Goal: Task Accomplishment & Management: Manage account settings

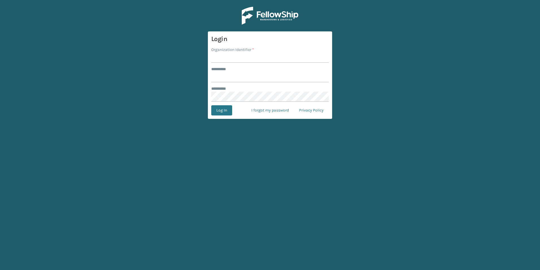
click at [268, 60] on input "Organization Identifier *" at bounding box center [270, 58] width 118 height 10
type input "superadminorganization"
click at [241, 79] on input "******** *" at bounding box center [270, 77] width 118 height 10
type input "*********"
click at [211, 105] on button "Log In" at bounding box center [221, 110] width 21 height 10
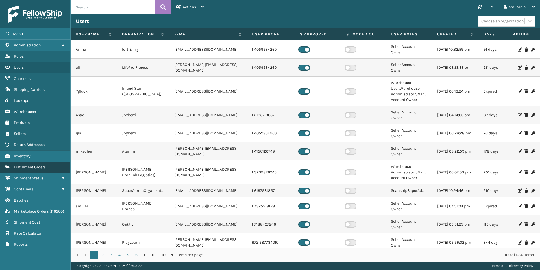
click at [45, 121] on span "Fulfillment Orders" at bounding box center [30, 166] width 32 height 5
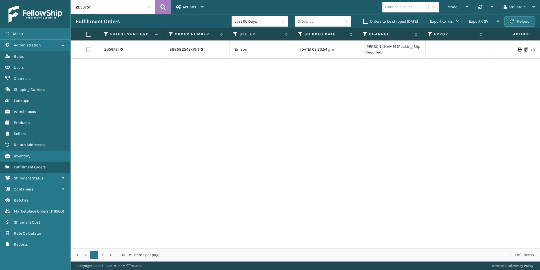
click at [117, 8] on input "2056751" at bounding box center [113, 7] width 85 height 14
type input "2058745"
click at [112, 50] on link "2058745" at bounding box center [112, 50] width 16 height 6
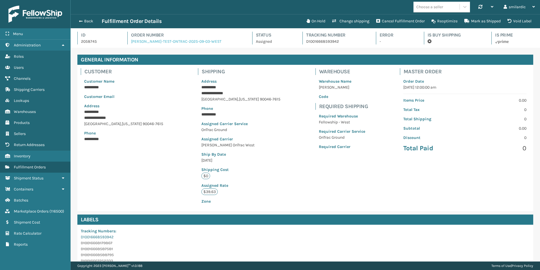
click at [188, 41] on link "[PERSON_NAME]-TEST-ONTRAC-2025-09-03-WEST" at bounding box center [176, 41] width 90 height 5
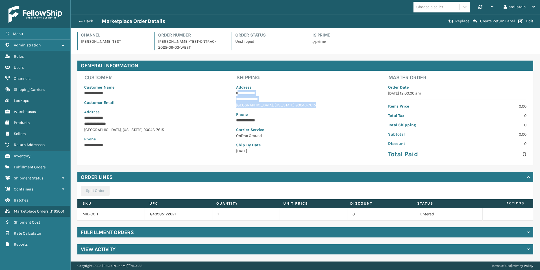
drag, startPoint x: 237, startPoint y: 91, endPoint x: 303, endPoint y: 107, distance: 67.7
click at [268, 107] on div "**********" at bounding box center [305, 119] width 145 height 76
drag, startPoint x: 303, startPoint y: 107, endPoint x: 279, endPoint y: 105, distance: 23.9
click at [268, 105] on p "[GEOGRAPHIC_DATA][US_STATE] 90046-7615" at bounding box center [305, 105] width 138 height 6
click at [241, 94] on p "**********" at bounding box center [305, 93] width 138 height 6
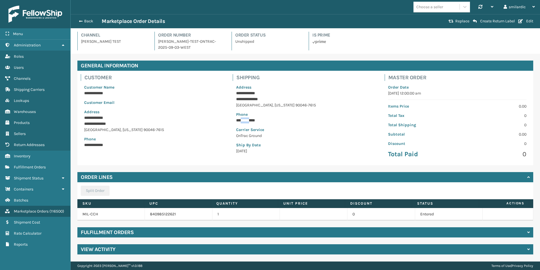
drag, startPoint x: 244, startPoint y: 120, endPoint x: 256, endPoint y: 121, distance: 12.7
click at [256, 121] on p "**********" at bounding box center [305, 120] width 138 height 6
drag, startPoint x: 256, startPoint y: 121, endPoint x: 261, endPoint y: 121, distance: 4.8
click at [261, 121] on p "**********" at bounding box center [305, 120] width 138 height 6
drag, startPoint x: 239, startPoint y: 135, endPoint x: 253, endPoint y: 136, distance: 13.9
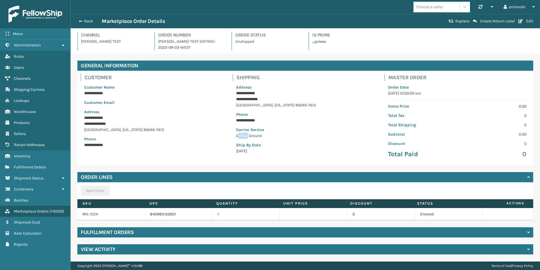
click at [253, 121] on p "OnTrac Ground" at bounding box center [305, 135] width 138 height 6
drag, startPoint x: 253, startPoint y: 136, endPoint x: 252, endPoint y: 155, distance: 18.7
click at [252, 121] on div "**********" at bounding box center [305, 119] width 145 height 76
drag, startPoint x: 89, startPoint y: 118, endPoint x: 104, endPoint y: 118, distance: 14.7
click at [104, 118] on p "**********" at bounding box center [153, 118] width 138 height 6
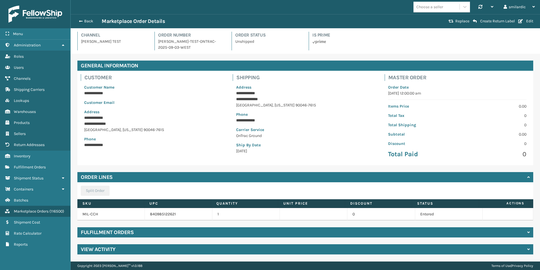
click at [160, 121] on div "View Activity" at bounding box center [305, 249] width 456 height 10
click at [86, 23] on button "Back" at bounding box center [89, 21] width 26 height 5
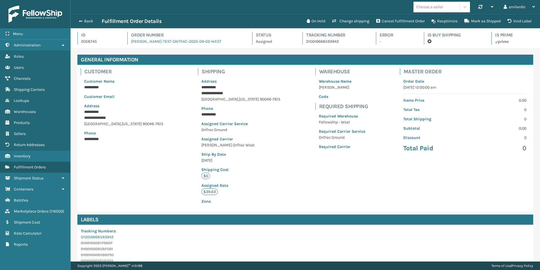
drag, startPoint x: 438, startPoint y: 68, endPoint x: 141, endPoint y: 29, distance: 299.5
click at [268, 68] on div "Master Order Order Date [DATE] 12:00:00 am Items Price 0.00 Total Tax 0 Total S…" at bounding box center [465, 112] width 137 height 94
click at [87, 44] on p "2058745" at bounding box center [99, 41] width 36 height 6
copy p "2058745"
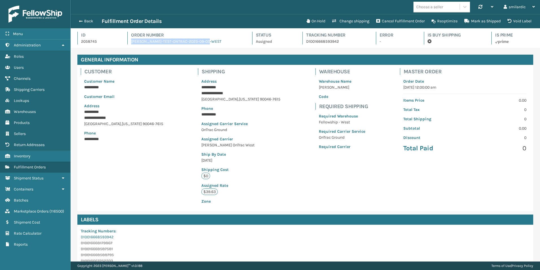
drag, startPoint x: 215, startPoint y: 43, endPoint x: 132, endPoint y: 44, distance: 83.1
click at [132, 44] on div "Order Number [PERSON_NAME]-TEST-ONTRAC-2025-09-03-WEST" at bounding box center [184, 38] width 114 height 13
copy link "[PERSON_NAME]-TEST-ONTRAC-2025-09-03-WEST"
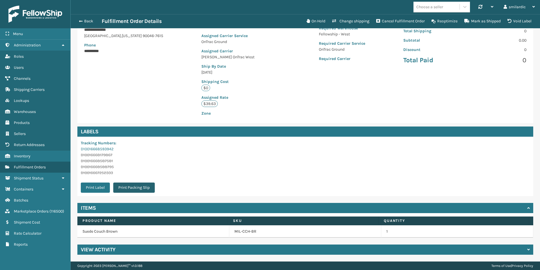
scroll to position [88, 0]
click at [150, 121] on div "View Activity" at bounding box center [305, 249] width 456 height 10
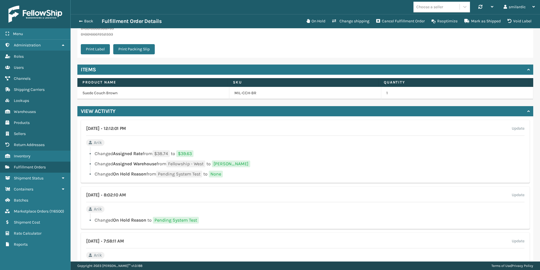
scroll to position [283, 0]
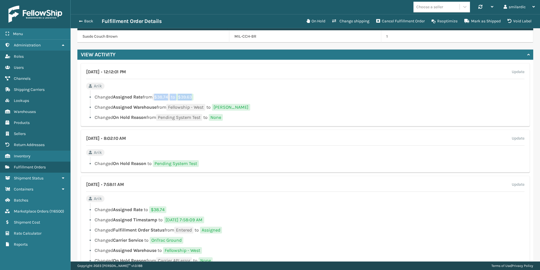
drag, startPoint x: 161, startPoint y: 95, endPoint x: 199, endPoint y: 95, distance: 37.3
click at [199, 95] on li "Changed Assigned Rate from $38.74 to $39.63" at bounding box center [305, 97] width 438 height 7
drag, startPoint x: 199, startPoint y: 95, endPoint x: 172, endPoint y: 106, distance: 28.7
click at [172, 106] on span "Fellowship - West" at bounding box center [185, 107] width 39 height 7
drag, startPoint x: 172, startPoint y: 107, endPoint x: 255, endPoint y: 104, distance: 82.8
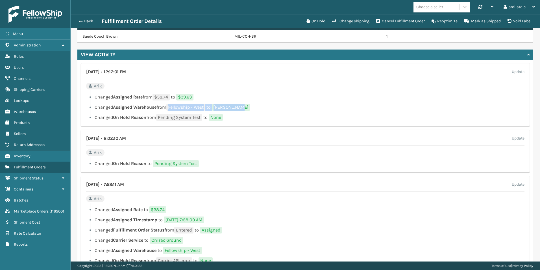
click at [255, 104] on li "Changed Assigned Warehouse from Fellowship - West to [PERSON_NAME]" at bounding box center [305, 107] width 438 height 7
drag, startPoint x: 255, startPoint y: 104, endPoint x: 223, endPoint y: 117, distance: 34.9
click at [223, 117] on span "None" at bounding box center [216, 117] width 14 height 7
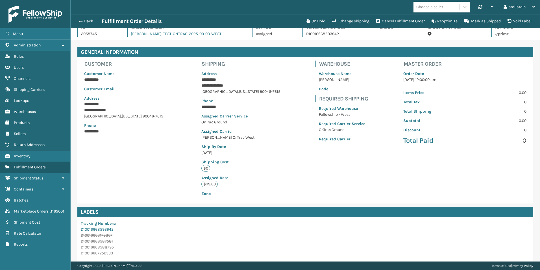
scroll to position [0, 0]
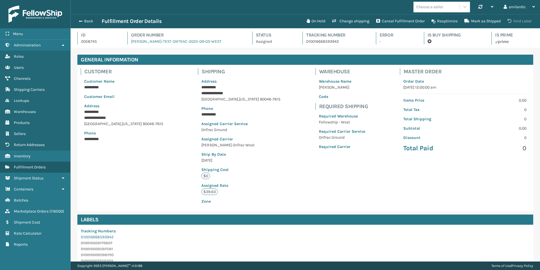
click at [268, 22] on button "Void Label" at bounding box center [519, 21] width 31 height 11
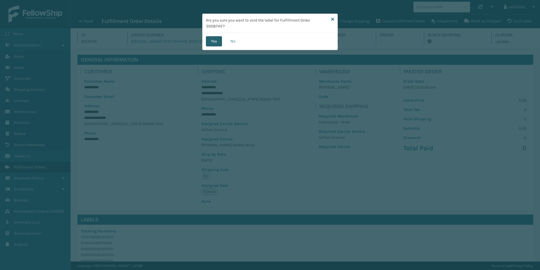
click at [217, 43] on button "Yes" at bounding box center [214, 41] width 16 height 10
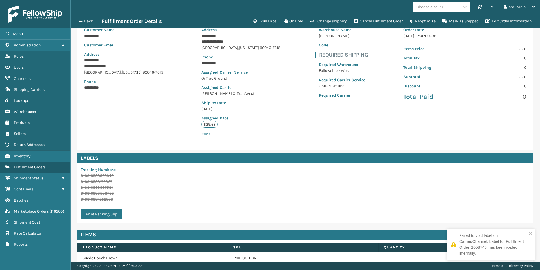
scroll to position [78, 0]
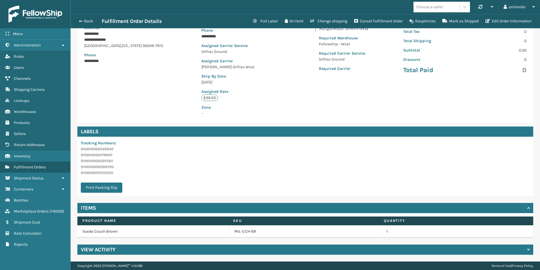
click at [268, 121] on div "View Activity" at bounding box center [305, 249] width 456 height 10
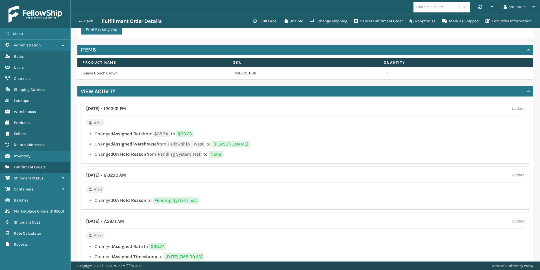
scroll to position [247, 0]
